Goal: Find specific page/section: Find specific page/section

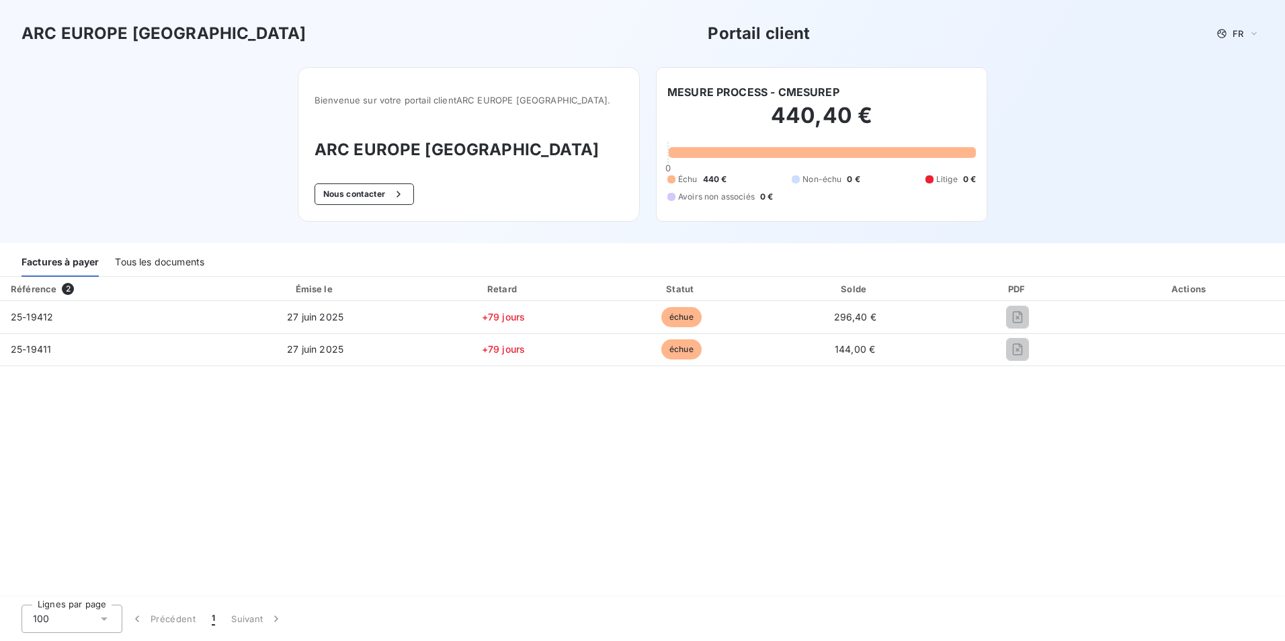
click at [172, 261] on div "Tous les documents" at bounding box center [159, 263] width 89 height 28
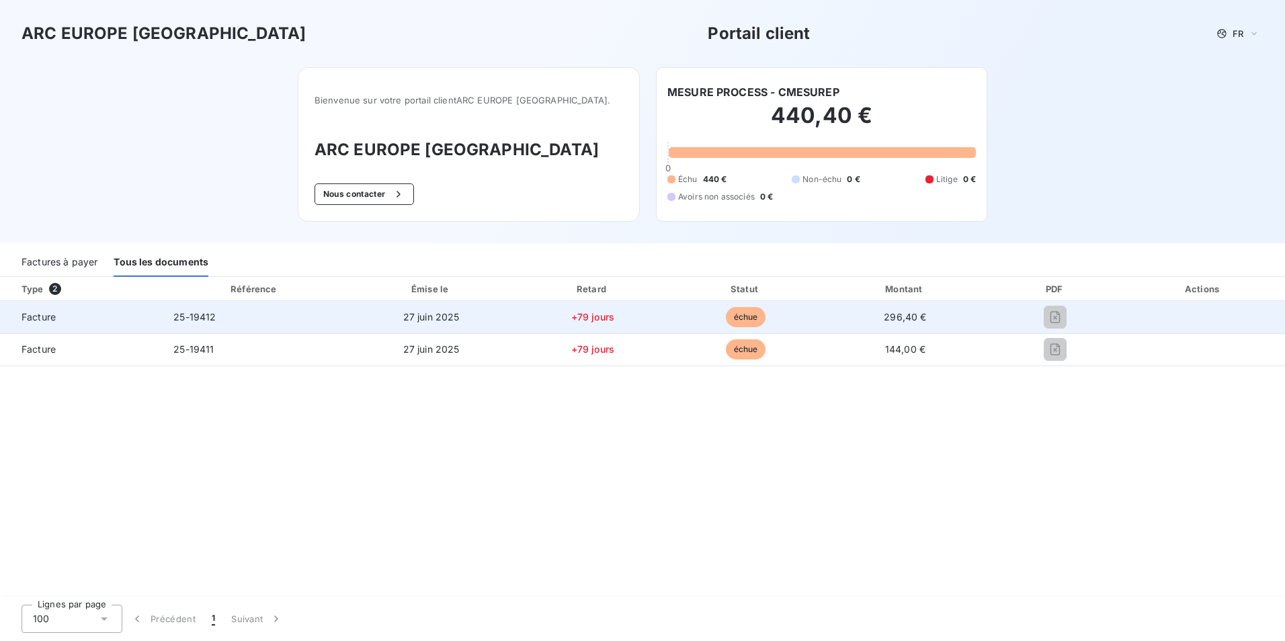
click at [900, 325] on td "296,40 €" at bounding box center [905, 317] width 168 height 32
click at [40, 318] on span "Facture" at bounding box center [81, 316] width 141 height 13
click at [193, 316] on span "25-19412" at bounding box center [194, 316] width 42 height 11
click at [443, 314] on span "27 juin 2025" at bounding box center [431, 316] width 56 height 11
click at [595, 316] on span "+79 jours" at bounding box center [592, 316] width 43 height 11
